Goal: Information Seeking & Learning: Learn about a topic

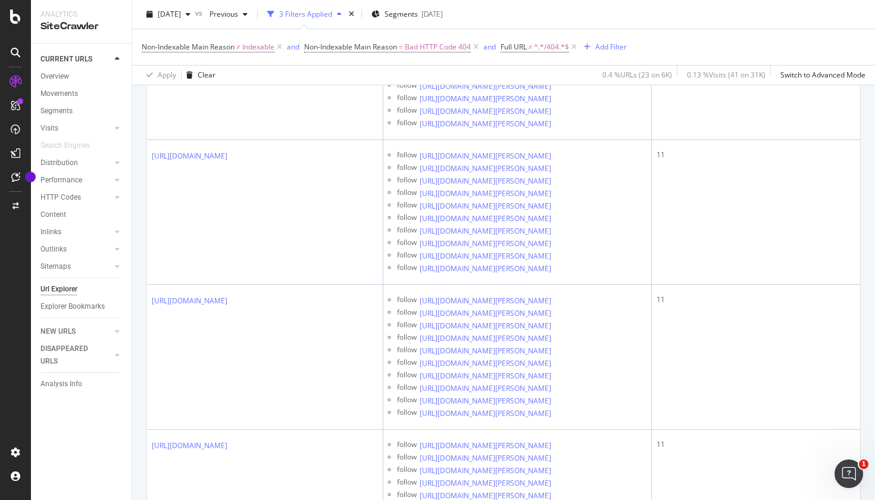
scroll to position [3778, 0]
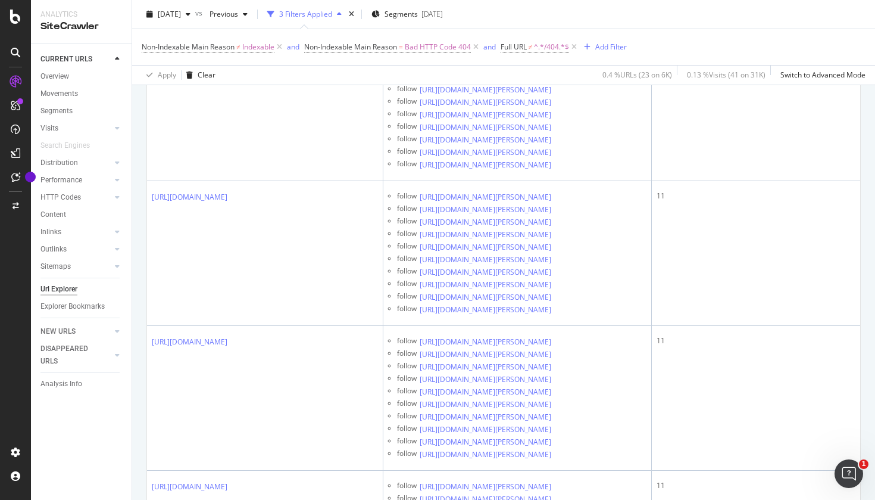
scroll to position [4316, 0]
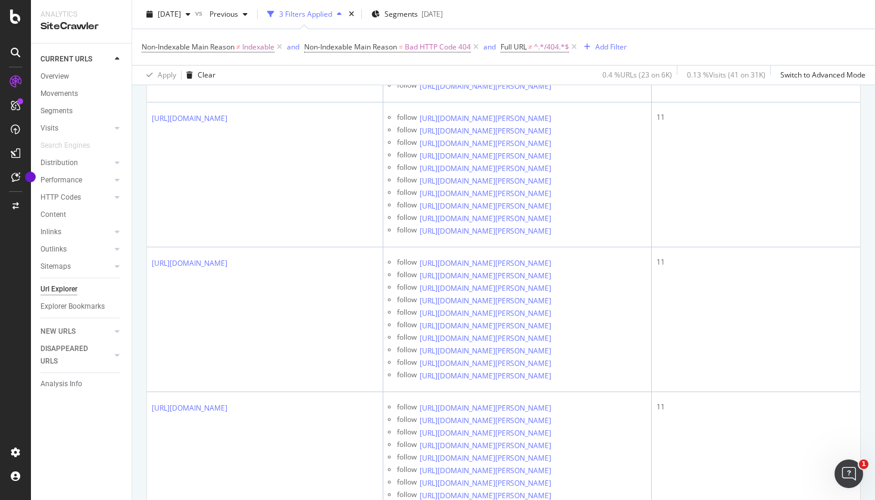
scroll to position [4514, 0]
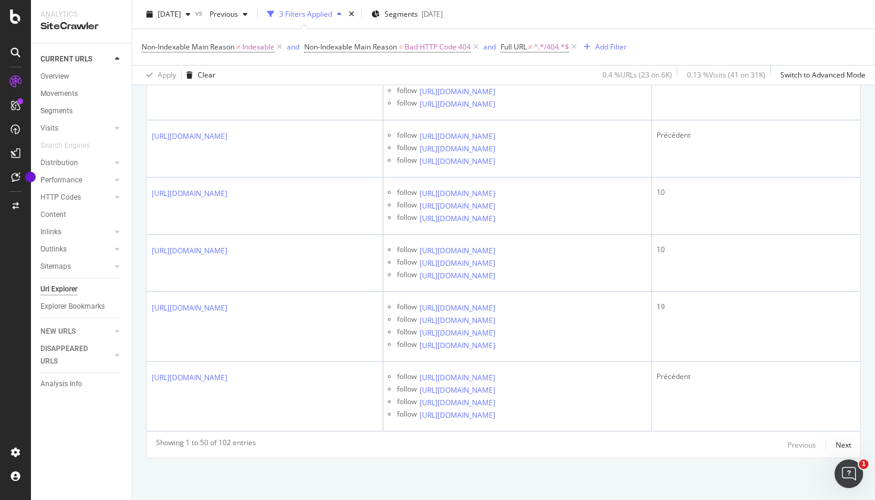
scroll to position [7226, 0]
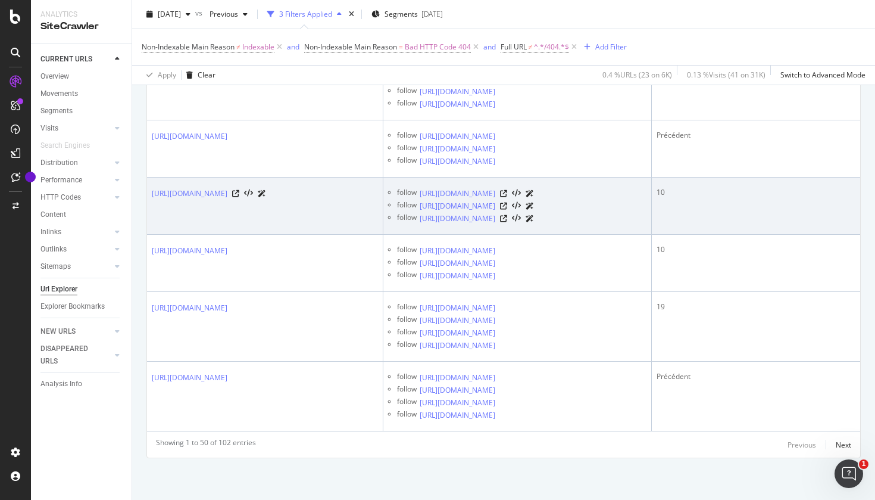
scroll to position [7422, 0]
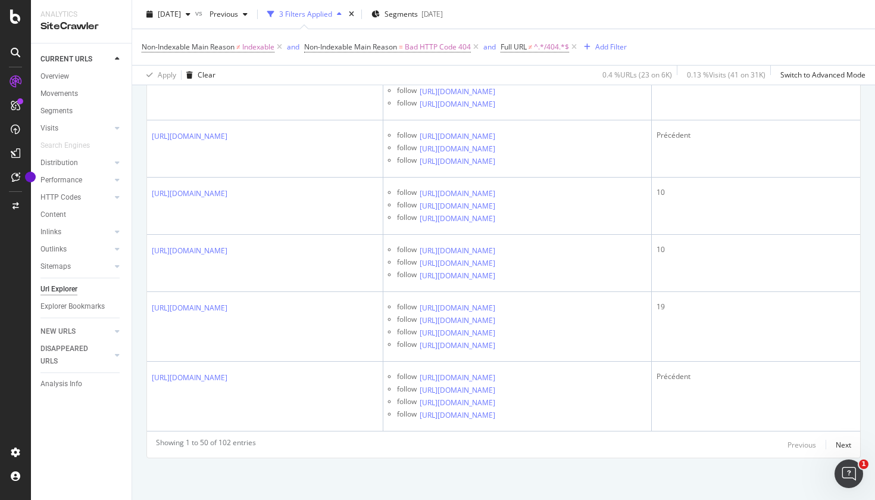
click at [563, 6] on icon at bounding box center [559, 2] width 7 height 7
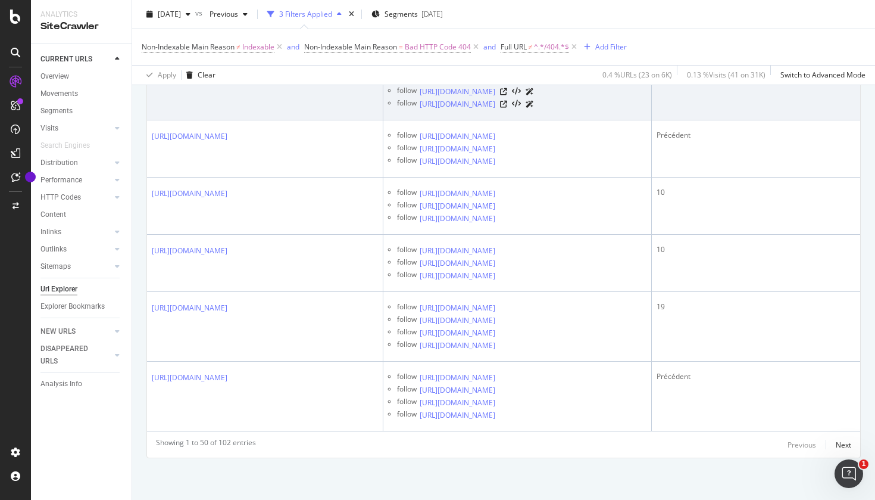
scroll to position [5914, 0]
